Goal: Information Seeking & Learning: Learn about a topic

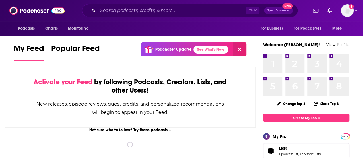
click at [126, 72] on div "Activate your Feed by following Podcasts, Creators, Lists, and other Users! New…" at bounding box center [130, 97] width 251 height 61
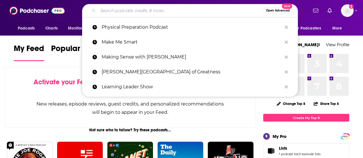
click at [120, 10] on input "Search podcasts, credits, & more..." at bounding box center [181, 10] width 166 height 9
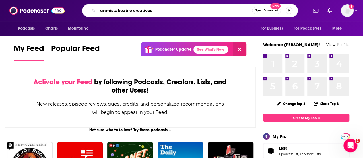
click at [228, 12] on input "unmistakeable creatives" at bounding box center [175, 10] width 154 height 9
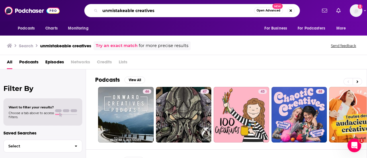
drag, startPoint x: 158, startPoint y: 9, endPoint x: 99, endPoint y: 13, distance: 59.2
drag, startPoint x: 99, startPoint y: 13, endPoint x: 161, endPoint y: 8, distance: 61.9
click at [161, 8] on input "unmistakeable creatives" at bounding box center [177, 10] width 154 height 9
type input "u"
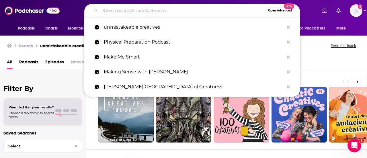
paste input "Srinivas"
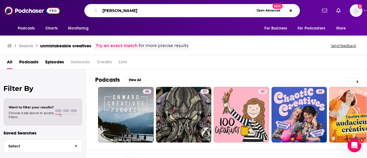
drag, startPoint x: 131, startPoint y: 10, endPoint x: 102, endPoint y: 10, distance: 29.3
click at [102, 10] on input "[PERSON_NAME]" at bounding box center [177, 10] width 154 height 9
type input "[PERSON_NAME]"
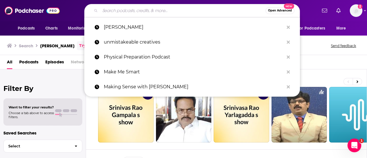
paste input "Unmistakable Creative Podcast"
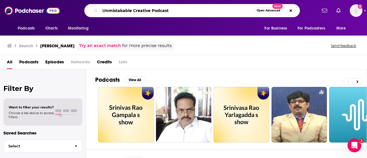
type input "Unmistakable Creative Podcast"
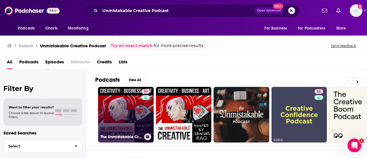
click at [127, 107] on link "59 The Unmistakable Creative Podcast" at bounding box center [126, 115] width 56 height 56
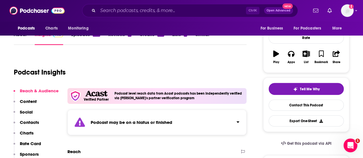
scroll to position [42, 0]
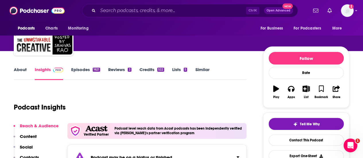
click at [84, 70] on link "Episodes 1621" at bounding box center [85, 73] width 29 height 13
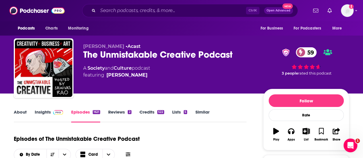
click at [42, 111] on link "Insights" at bounding box center [49, 115] width 28 height 13
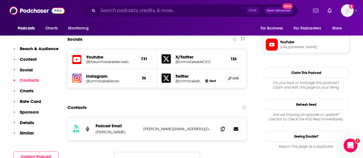
scroll to position [562, 0]
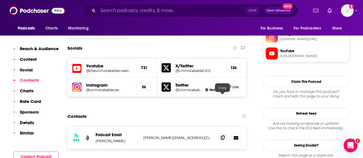
click at [223, 135] on icon at bounding box center [223, 137] width 4 height 5
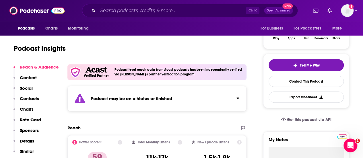
scroll to position [0, 0]
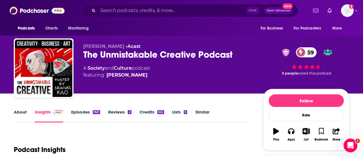
click at [22, 112] on link "About" at bounding box center [20, 115] width 13 height 13
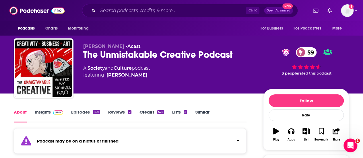
scroll to position [66, 0]
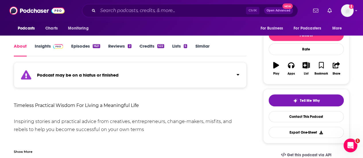
drag, startPoint x: 13, startPoint y: 105, endPoint x: 138, endPoint y: 131, distance: 127.7
copy div "Timeless Practical Wisdom For Living a Meaningful Life Inspiring stories and pr…"
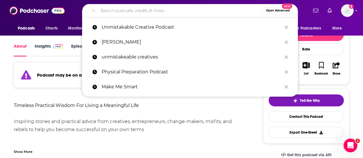
click at [121, 11] on input "Search podcasts, credits, & more..." at bounding box center [181, 10] width 166 height 9
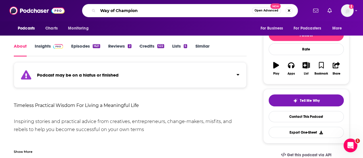
type input "Way of Champions"
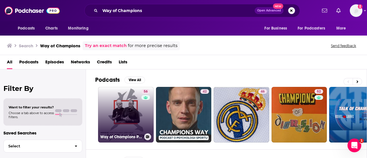
click at [132, 113] on link "56 Way of Champions Podcast" at bounding box center [126, 115] width 56 height 56
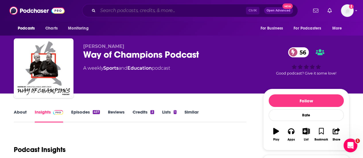
click at [157, 8] on input "Search podcasts, credits, & more..." at bounding box center [172, 10] width 148 height 9
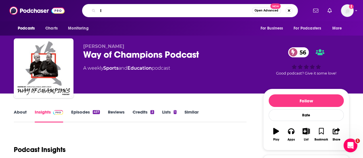
click at [157, 8] on input "I" at bounding box center [175, 10] width 154 height 9
type input "Inside of YOu with [PERSON_NAME]"
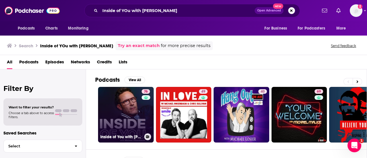
click at [127, 110] on link "76 Inside of You with [PERSON_NAME]" at bounding box center [126, 115] width 56 height 56
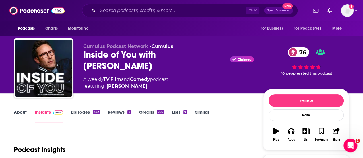
click at [21, 111] on link "About" at bounding box center [20, 115] width 13 height 13
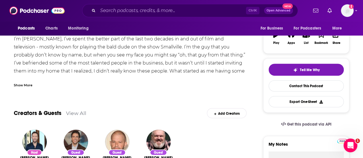
scroll to position [99, 0]
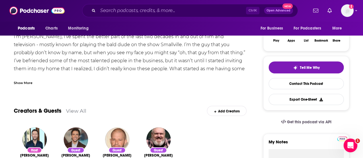
click at [23, 83] on div "Show More" at bounding box center [23, 82] width 19 height 5
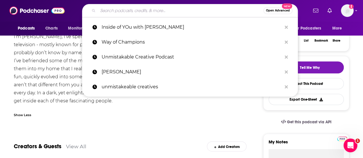
click at [110, 12] on input "Search podcasts, credits, & more..." at bounding box center [181, 10] width 166 height 9
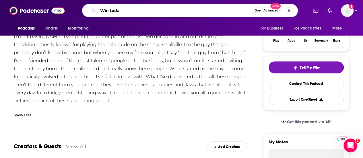
type input "Win [DATE]"
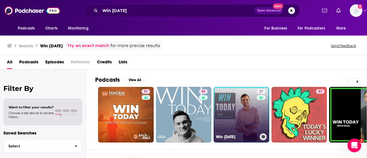
click at [239, 117] on link "27 Win [DATE]" at bounding box center [242, 115] width 56 height 56
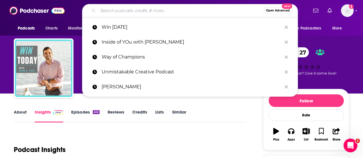
click at [136, 11] on input "Search podcasts, credits, & more..." at bounding box center [181, 10] width 166 height 9
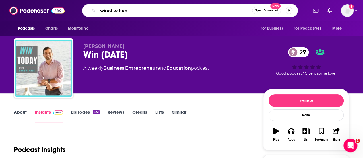
type input "wired to [PERSON_NAME]"
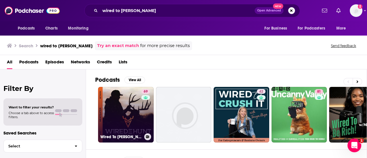
click at [122, 119] on link "69 Wired To [PERSON_NAME] Podcast" at bounding box center [126, 115] width 56 height 56
